Goal: Information Seeking & Learning: Learn about a topic

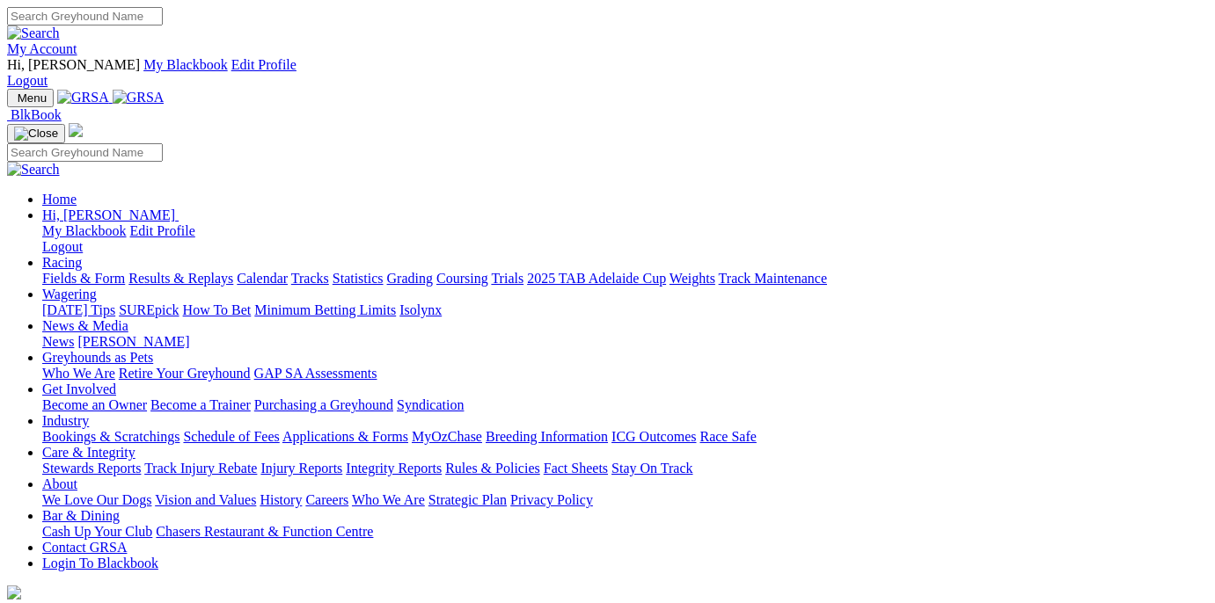
scroll to position [543, 0]
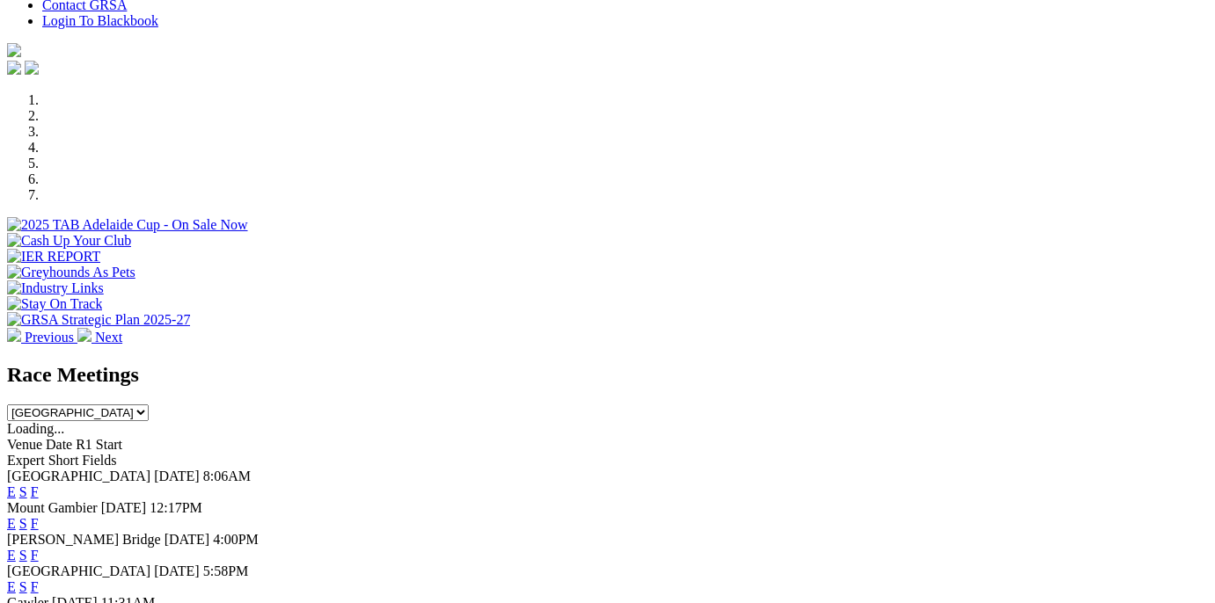
click at [39, 548] on link "F" at bounding box center [35, 555] width 8 height 15
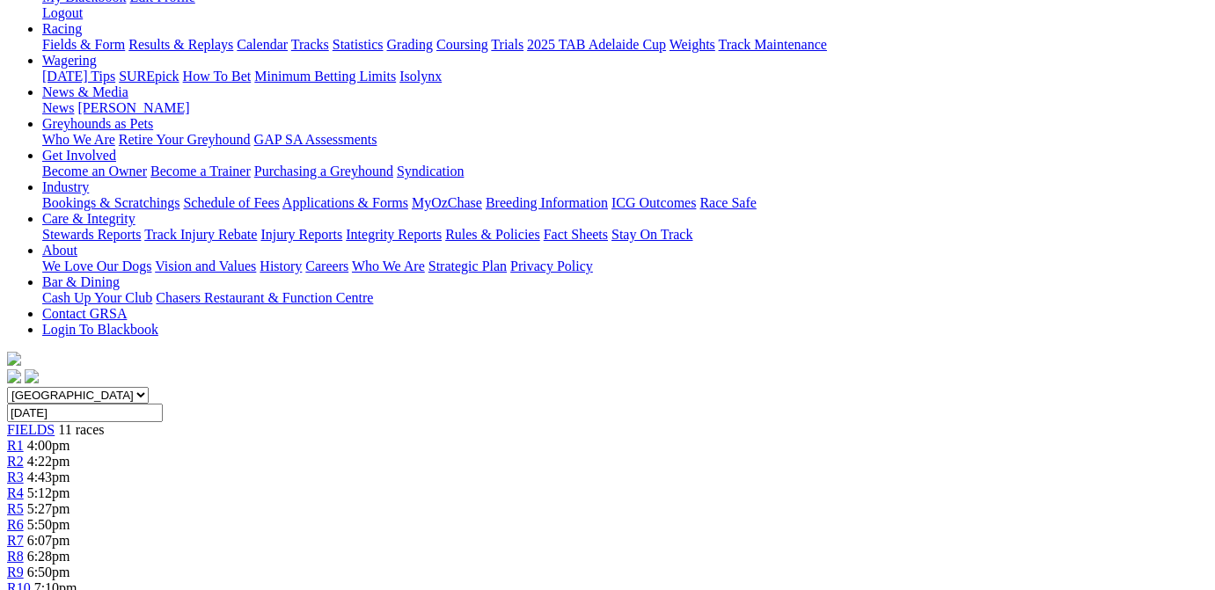
scroll to position [354, 0]
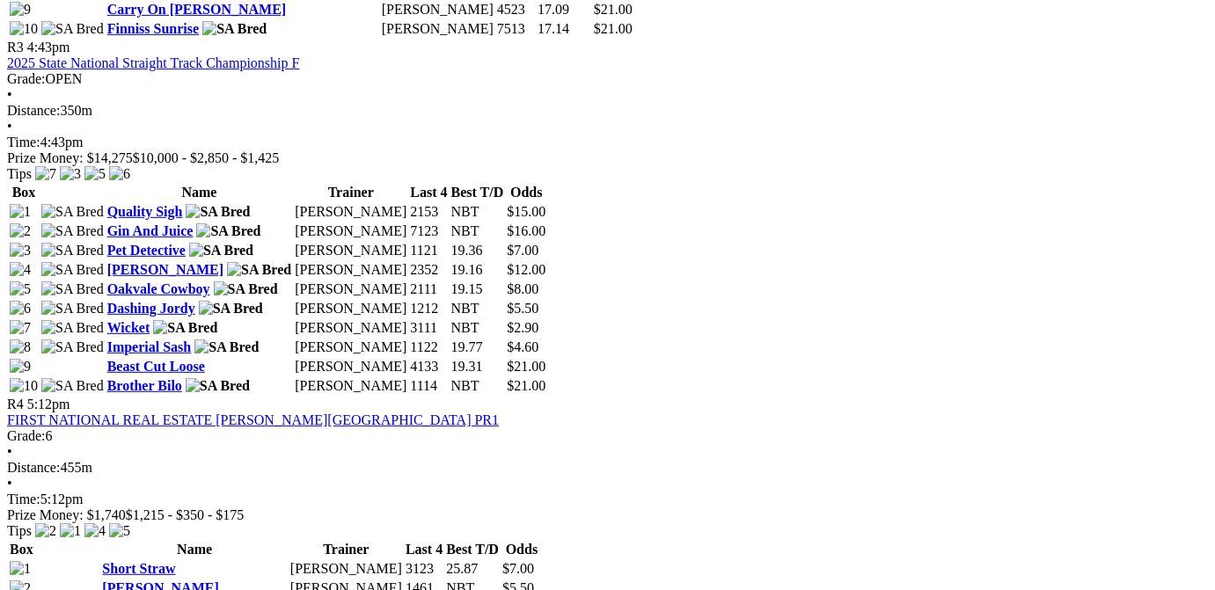
scroll to position [1770, 0]
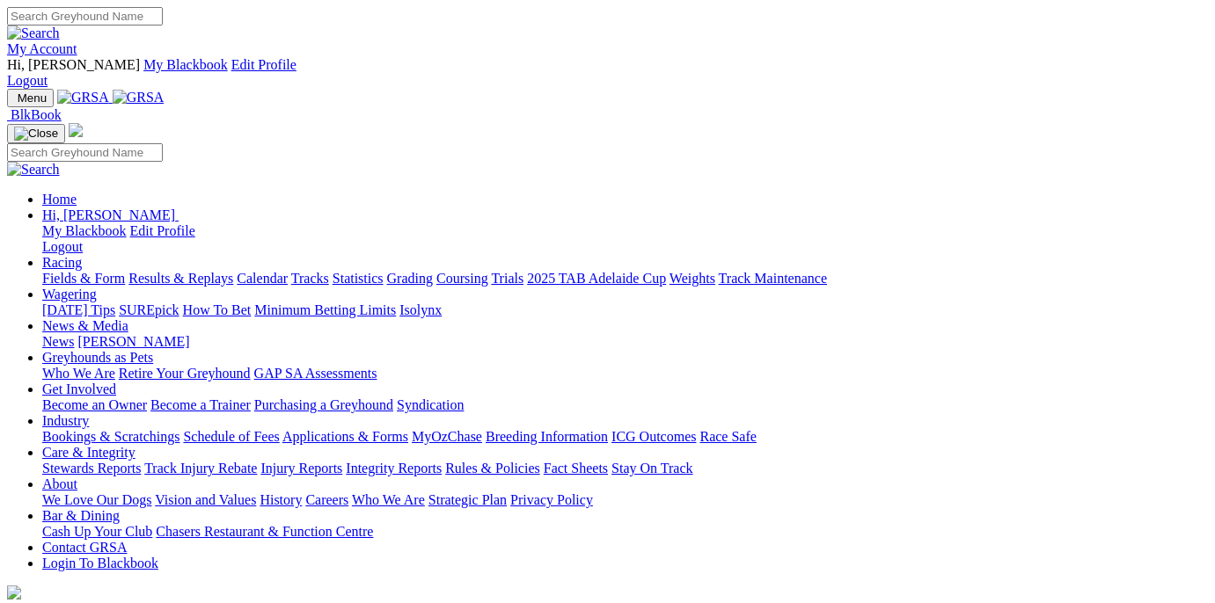
scroll to position [724, 0]
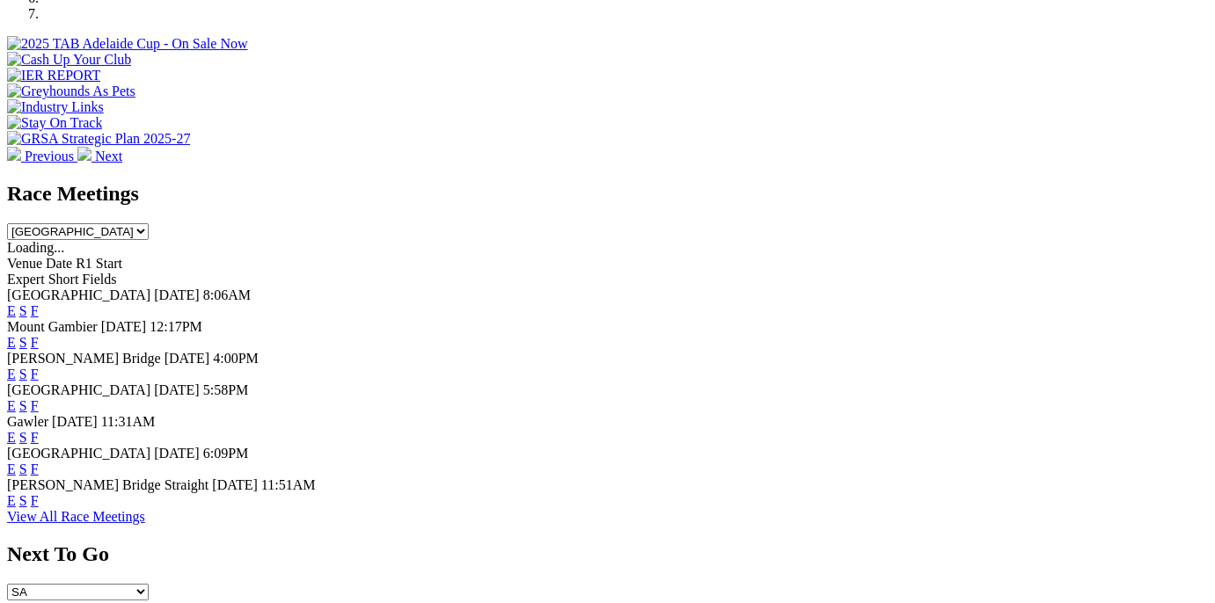
click at [39, 398] on link "F" at bounding box center [35, 405] width 8 height 15
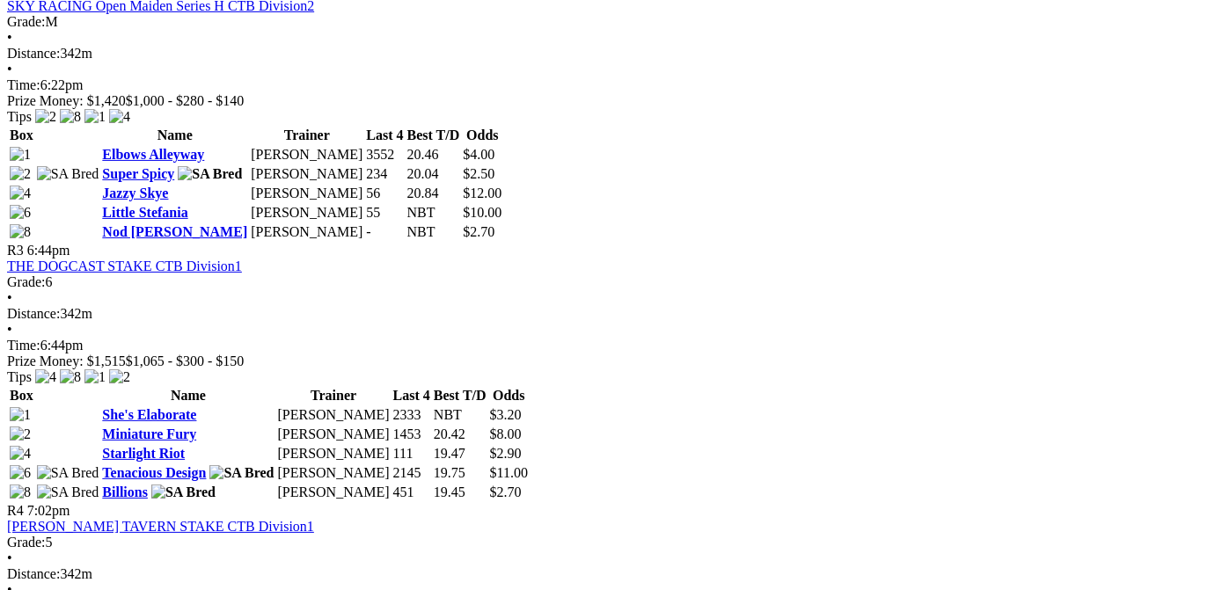
scroll to position [1417, 0]
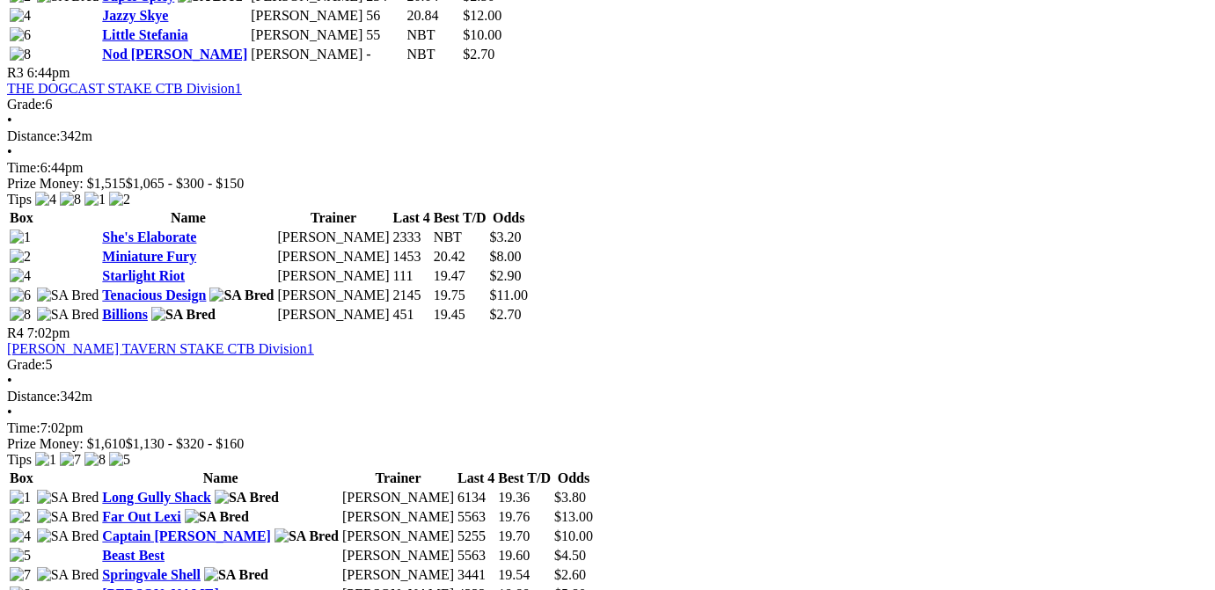
scroll to position [1505, 0]
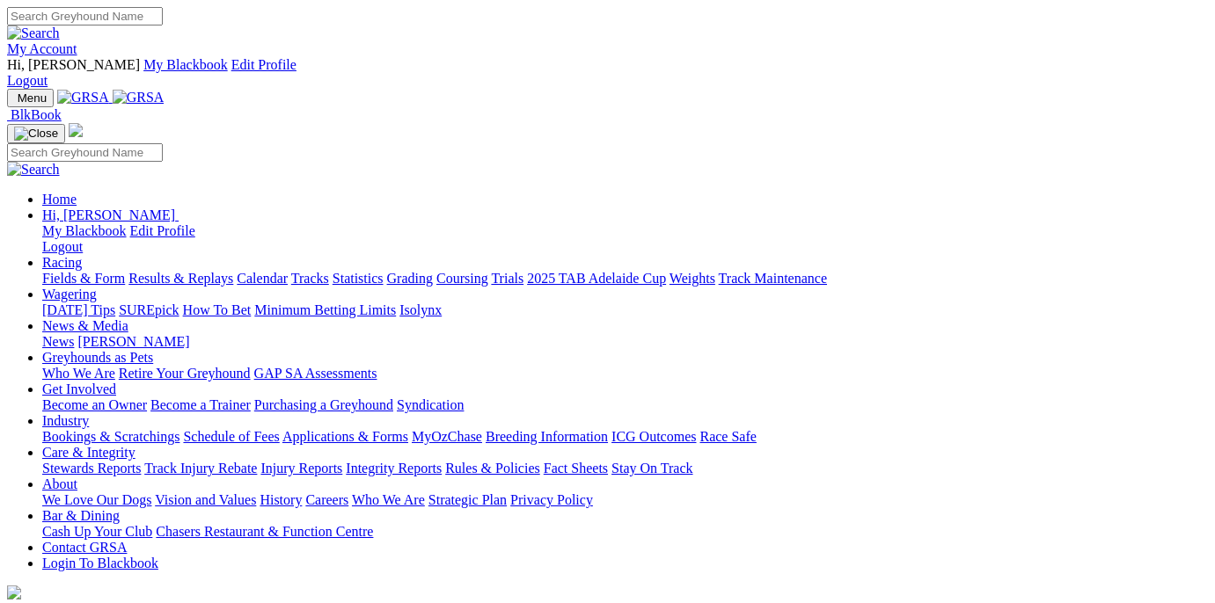
scroll to position [724, 0]
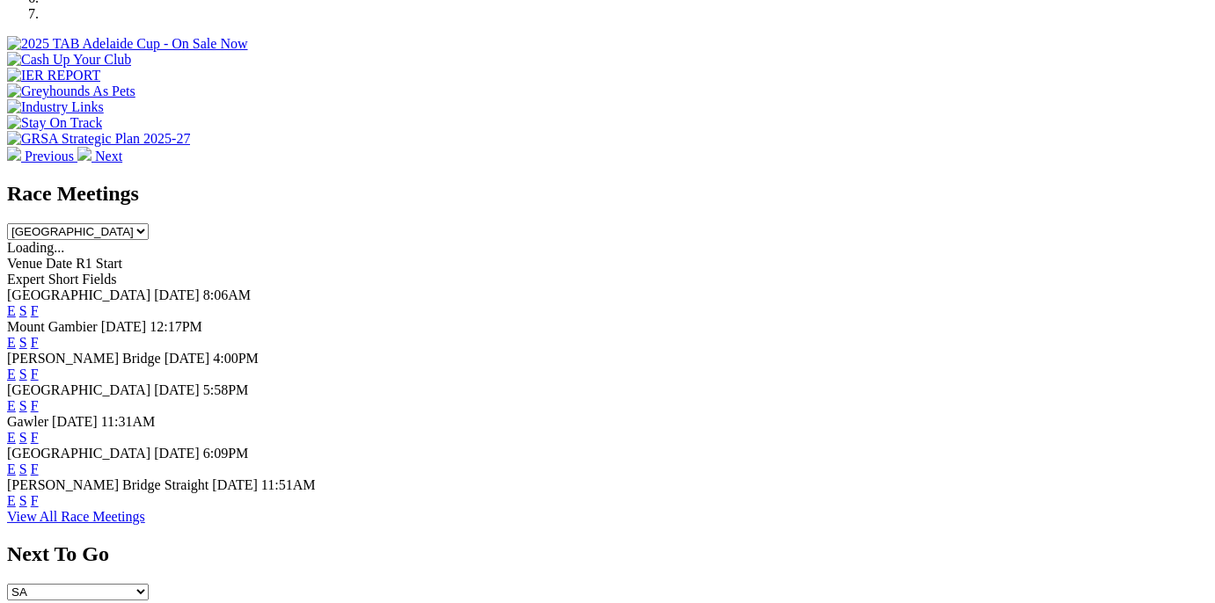
click at [39, 430] on link "F" at bounding box center [35, 437] width 8 height 15
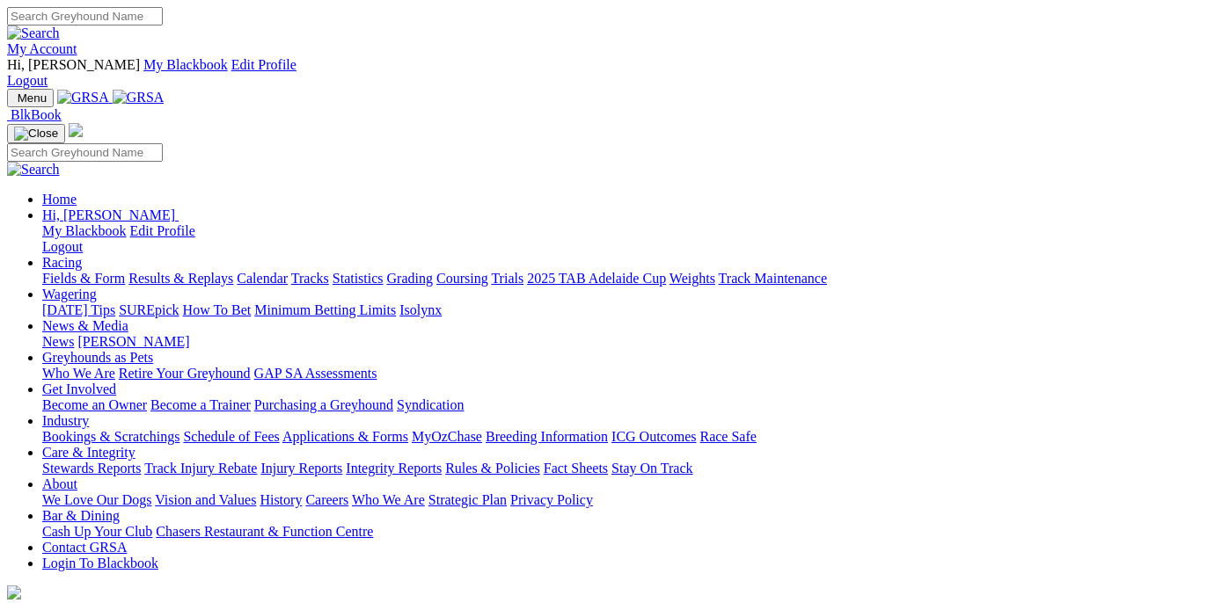
scroll to position [724, 0]
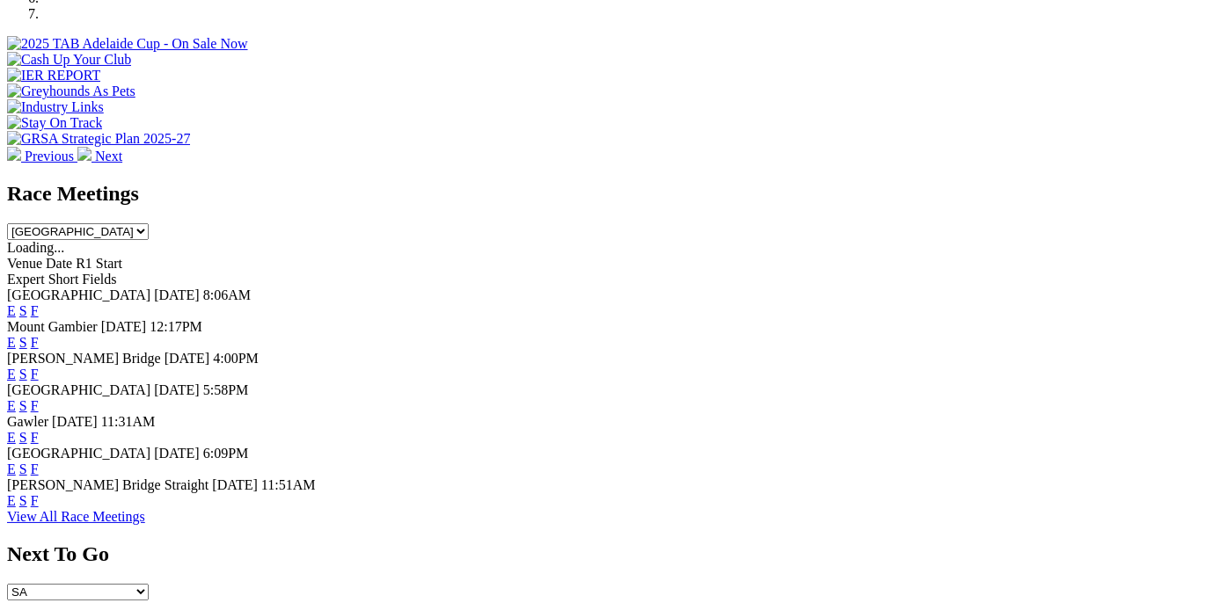
click at [39, 462] on link "F" at bounding box center [35, 469] width 8 height 15
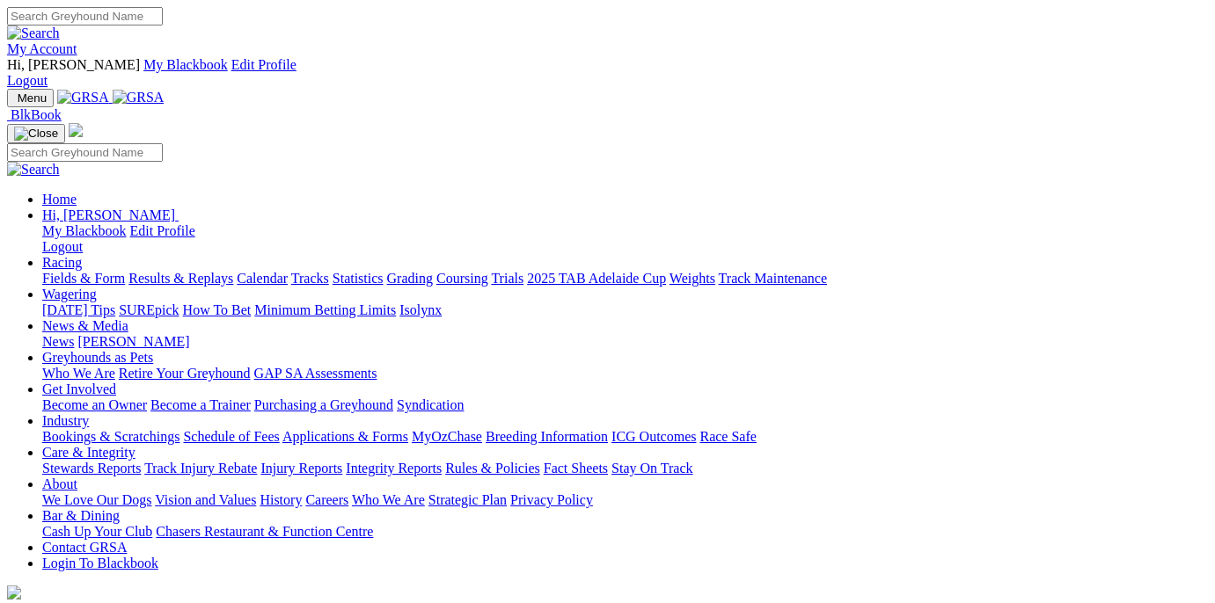
scroll to position [724, 0]
